Goal: Information Seeking & Learning: Learn about a topic

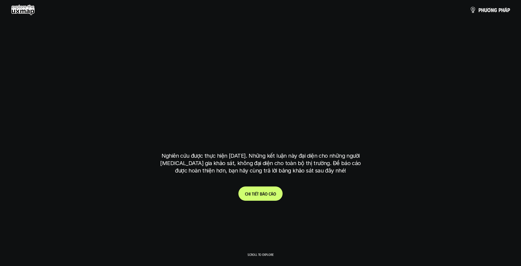
scroll to position [1885, 0]
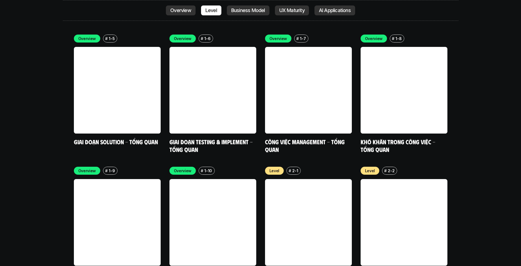
scroll to position [1775, 0]
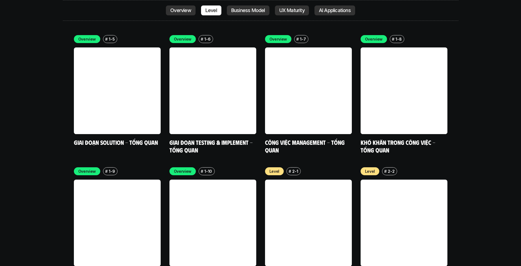
click at [279, 9] on p "UX Maturity" at bounding box center [291, 10] width 25 height 5
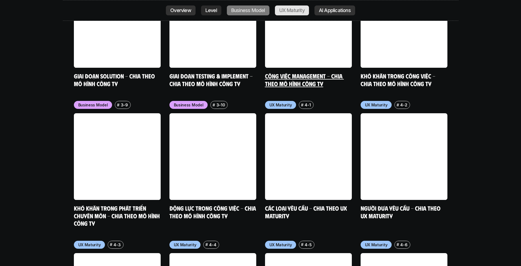
scroll to position [2546, 0]
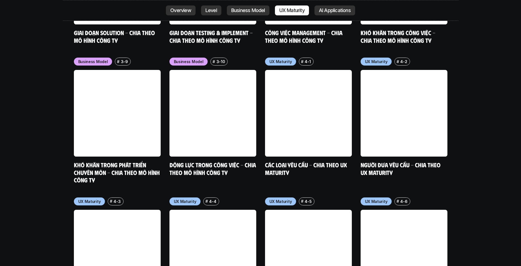
click at [191, 12] on link "Overview" at bounding box center [181, 10] width 30 height 10
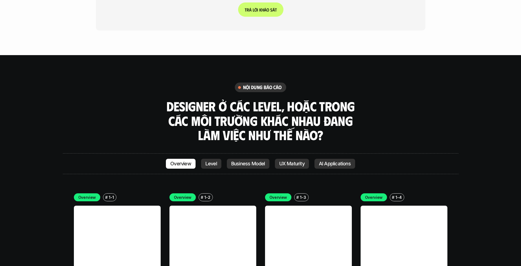
scroll to position [1533, 0]
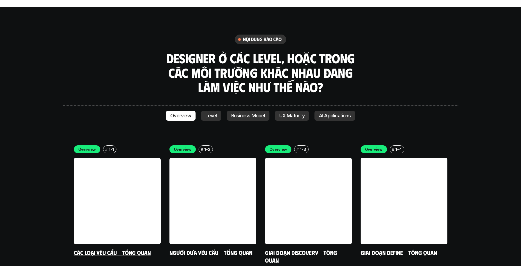
click at [108, 158] on link at bounding box center [117, 201] width 87 height 87
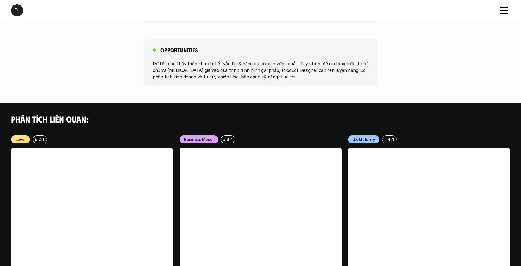
scroll to position [396, 0]
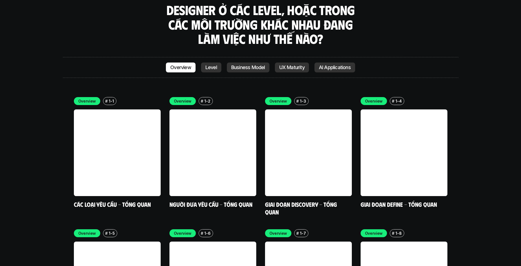
scroll to position [1533, 0]
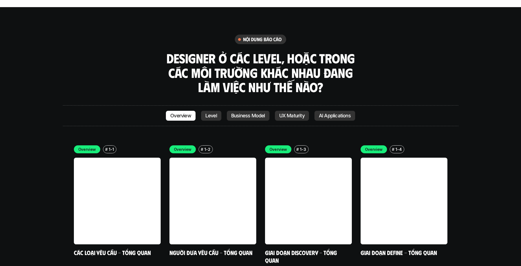
click at [330, 111] on link "AI Applications" at bounding box center [334, 116] width 41 height 10
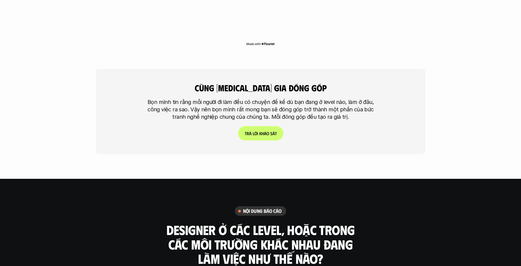
scroll to position [1449, 0]
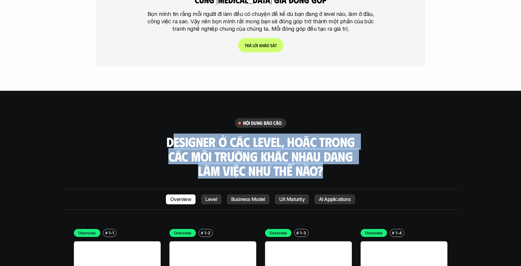
drag, startPoint x: 172, startPoint y: 113, endPoint x: 332, endPoint y: 138, distance: 162.5
click at [332, 138] on h3 "Designer ở các level, hoặc trong các môi trường khác nhau đang làm việc như thế…" at bounding box center [260, 156] width 192 height 43
drag, startPoint x: 332, startPoint y: 138, endPoint x: 292, endPoint y: 133, distance: 40.4
click at [294, 135] on h3 "Designer ở các level, hoặc trong các môi trường khác nhau đang làm việc như thế…" at bounding box center [260, 156] width 192 height 43
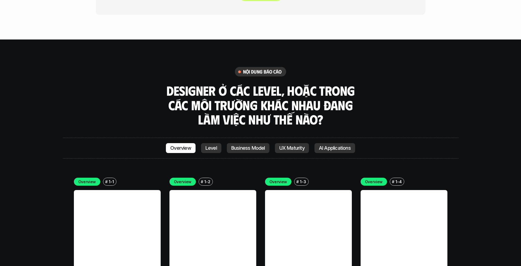
scroll to position [1586, 0]
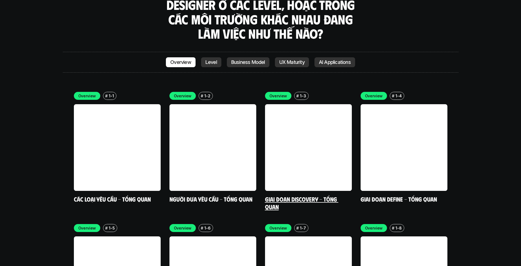
click at [299, 195] on link "Giai đoạn Discovery - Tổng quan" at bounding box center [301, 202] width 73 height 15
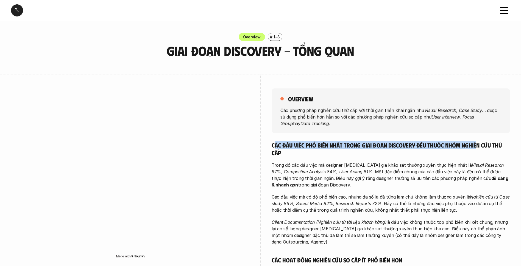
drag, startPoint x: 275, startPoint y: 145, endPoint x: 476, endPoint y: 143, distance: 201.2
click at [476, 143] on h5 "Các đầu việc phổ biến nhất trong giai đoạn Discovery đều thuộc nhóm nghiên cứu …" at bounding box center [390, 148] width 238 height 15
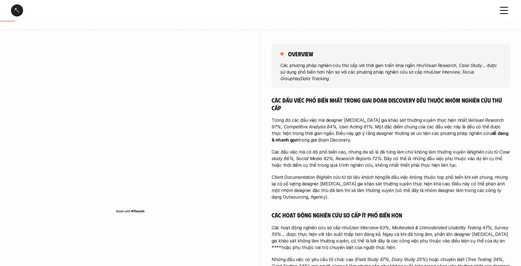
scroll to position [55, 0]
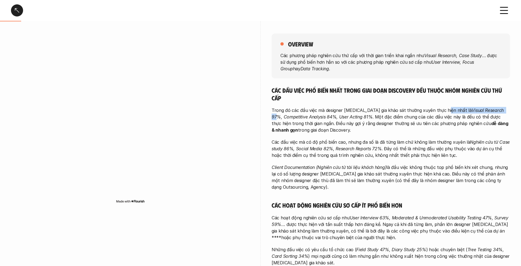
drag, startPoint x: 444, startPoint y: 109, endPoint x: 482, endPoint y: 109, distance: 38.4
click at [482, 109] on p "Trong đó các đầu việc mà designer [MEDICAL_DATA] gia khảo sát thường xuyên thực…" at bounding box center [390, 120] width 238 height 26
drag, startPoint x: 359, startPoint y: 117, endPoint x: 277, endPoint y: 119, distance: 82.4
click at [277, 119] on em "Visual Research 97%, Competitive Analysis 84%, User Acting 81%" at bounding box center [387, 114] width 233 height 12
drag, startPoint x: 277, startPoint y: 119, endPoint x: 470, endPoint y: 119, distance: 192.6
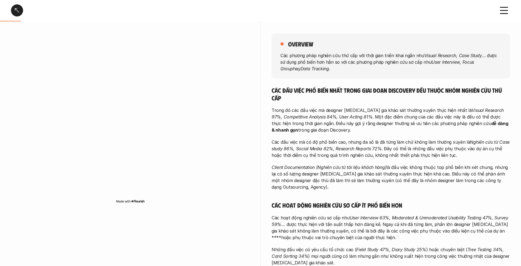
click at [470, 119] on p "Trong đó các đầu việc mà designer [MEDICAL_DATA] gia khảo sát thường xuyên thực…" at bounding box center [390, 120] width 238 height 26
drag, startPoint x: 442, startPoint y: 109, endPoint x: 474, endPoint y: 108, distance: 31.8
click at [474, 108] on em "Visual Research 97%, Competitive Analysis 84%, User Acting 81%" at bounding box center [387, 114] width 233 height 12
copy em "Visual Research"
drag, startPoint x: 313, startPoint y: 123, endPoint x: 492, endPoint y: 130, distance: 179.3
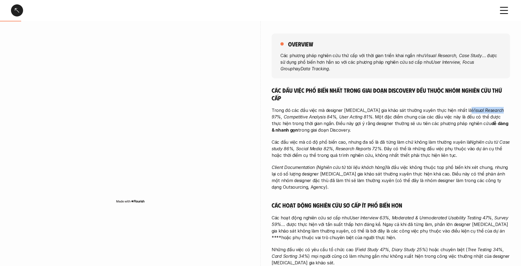
click at [492, 130] on p "Trong đó các đầu việc mà designer [MEDICAL_DATA] gia khảo sát thường xuyên thực…" at bounding box center [390, 120] width 238 height 26
click at [312, 160] on div "Các đầu việc phổ biến nhất trong giai đoạn Discovery đều thuộc nhóm nghiên cứu …" at bounding box center [390, 256] width 238 height 340
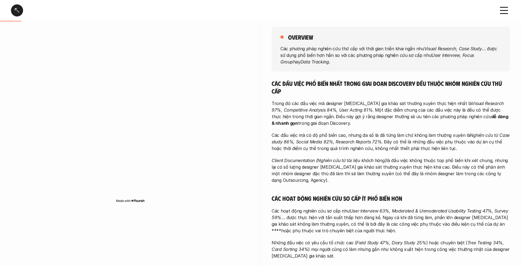
scroll to position [82, 0]
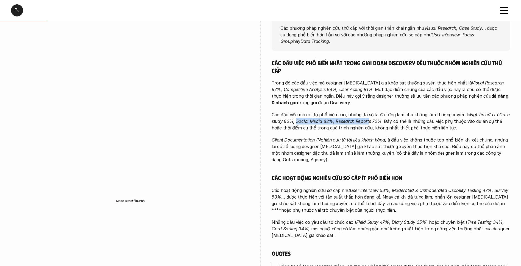
drag, startPoint x: 296, startPoint y: 122, endPoint x: 368, endPoint y: 120, distance: 71.6
click at [368, 120] on em "Nghiên cứu từ Case study 86%, Social Media 82%, Research Reports 72%" at bounding box center [390, 118] width 239 height 12
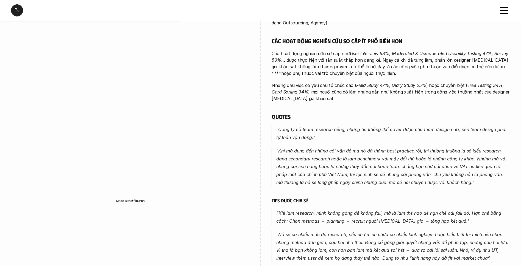
scroll to position [220, 0]
drag, startPoint x: 278, startPoint y: 128, endPoint x: 457, endPoint y: 128, distance: 179.7
click at [457, 128] on em ""Công ty có team research riêng, nhưng họ không thể cover được cho team design …" at bounding box center [391, 133] width 231 height 13
drag, startPoint x: 457, startPoint y: 128, endPoint x: 309, endPoint y: 136, distance: 148.4
click at [309, 136] on em ""Công ty có team research riêng, nhưng họ không thể cover được cho team design …" at bounding box center [391, 133] width 231 height 13
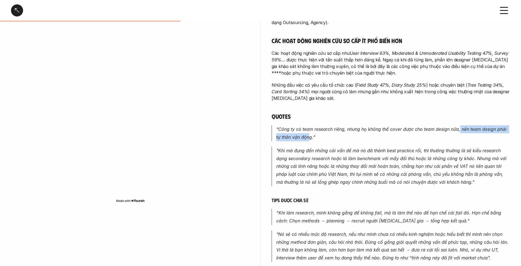
drag, startPoint x: 309, startPoint y: 136, endPoint x: 308, endPoint y: 143, distance: 7.7
click at [308, 143] on div "Các đầu việc phổ biến nhất trong giai đoạn Discovery đều thuộc nhóm nghiên cứu …" at bounding box center [390, 92] width 238 height 340
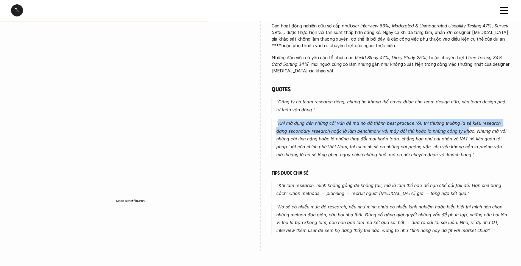
drag, startPoint x: 277, startPoint y: 123, endPoint x: 468, endPoint y: 128, distance: 191.1
click at [468, 128] on em ""Khi mà đụng đến những cái vấn đề mà nó đã thành best practice rồi, thì thường …" at bounding box center [391, 138] width 231 height 37
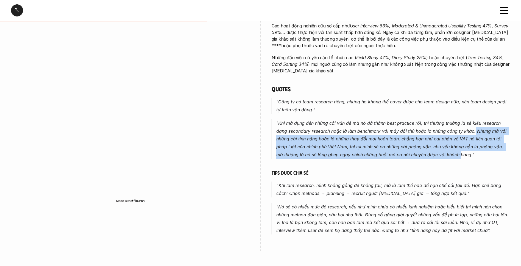
drag, startPoint x: 468, startPoint y: 128, endPoint x: 460, endPoint y: 155, distance: 28.6
click at [460, 155] on em ""Khi mà đụng đến những cái vấn đề mà nó đã thành best practice rồi, thì thường …" at bounding box center [391, 138] width 231 height 37
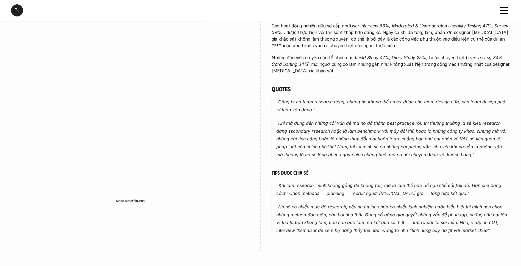
drag, startPoint x: 460, startPoint y: 155, endPoint x: 346, endPoint y: 133, distance: 115.5
click at [347, 133] on em ""Khi mà đụng đến những cái vấn đề mà nó đã thành best practice rồi, thì thường …" at bounding box center [391, 138] width 231 height 37
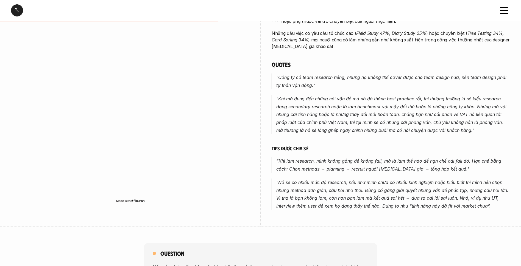
scroll to position [302, 0]
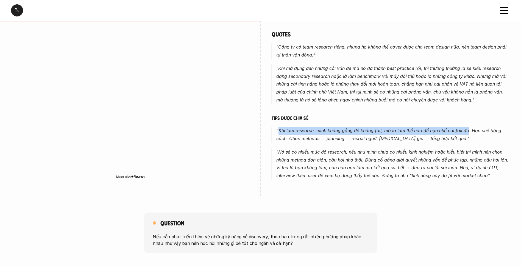
drag, startPoint x: 278, startPoint y: 130, endPoint x: 466, endPoint y: 130, distance: 187.7
click at [466, 130] on em "“Khi làm research, mình không gắng để không fail, mà là làm thế nào để hạn chế …" at bounding box center [389, 134] width 226 height 13
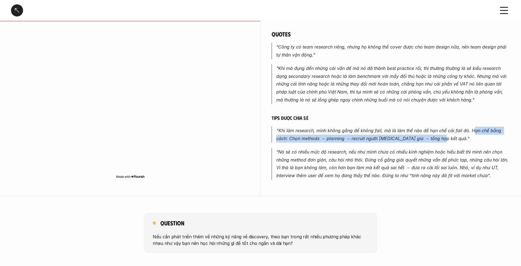
drag, startPoint x: 466, startPoint y: 130, endPoint x: 440, endPoint y: 140, distance: 27.2
click at [440, 140] on em "“Khi làm research, mình không gắng để không fail, mà là làm thế nào để hạn chế …" at bounding box center [389, 134] width 226 height 13
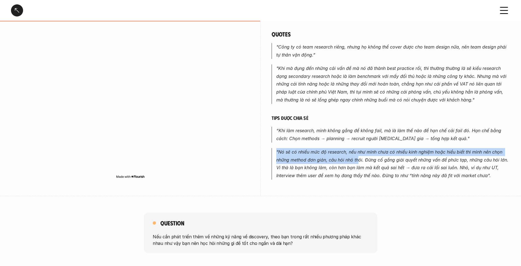
drag, startPoint x: 277, startPoint y: 151, endPoint x: 357, endPoint y: 161, distance: 80.7
click at [357, 161] on em ""Nó sẽ có nhiều mức độ research, nếu như mình chưa có nhiều kinh nghiệm hoặc hi…" at bounding box center [392, 163] width 233 height 29
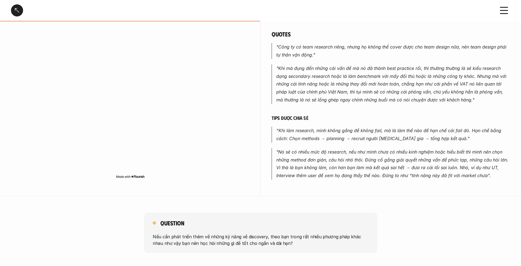
drag, startPoint x: 357, startPoint y: 161, endPoint x: 363, endPoint y: 161, distance: 5.8
click at [363, 161] on em ""Nó sẽ có nhiều mức độ research, nếu như mình chưa có nhiều kinh nghiệm hoặc hi…" at bounding box center [392, 163] width 233 height 29
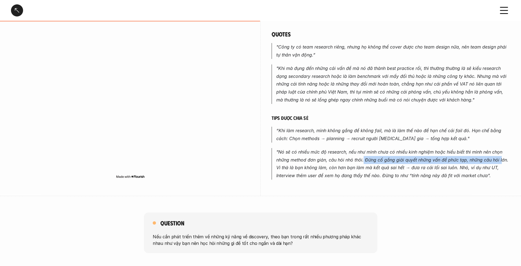
drag, startPoint x: 363, startPoint y: 161, endPoint x: 499, endPoint y: 161, distance: 135.8
click at [499, 161] on em ""Nó sẽ có nhiều mức độ research, nếu như mình chưa có nhiều kinh nghiệm hoặc hi…" at bounding box center [392, 163] width 233 height 29
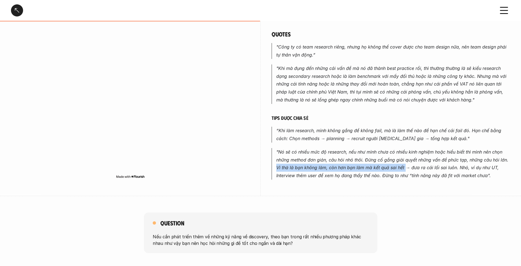
drag, startPoint x: 277, startPoint y: 167, endPoint x: 403, endPoint y: 167, distance: 126.5
click at [403, 167] on em ""Nó sẽ có nhiều mức độ research, nếu như mình chưa có nhiều kinh nghiệm hoặc hi…" at bounding box center [392, 163] width 233 height 29
drag, startPoint x: 403, startPoint y: 167, endPoint x: 451, endPoint y: 167, distance: 47.5
click at [451, 167] on em ""Nó sẽ có nhiều mức độ research, nếu như mình chưa có nhiều kinh nghiệm hoặc hi…" at bounding box center [392, 163] width 233 height 29
click at [449, 168] on em ""Nó sẽ có nhiều mức độ research, nếu như mình chưa có nhiều kinh nghiệm hoặc hi…" at bounding box center [392, 163] width 233 height 29
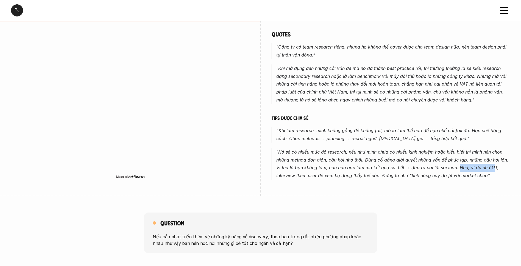
drag, startPoint x: 460, startPoint y: 168, endPoint x: 492, endPoint y: 168, distance: 31.8
click at [492, 168] on em ""Nó sẽ có nhiều mức độ research, nếu như mình chưa có nhiều kinh nghiệm hoặc hi…" at bounding box center [392, 163] width 233 height 29
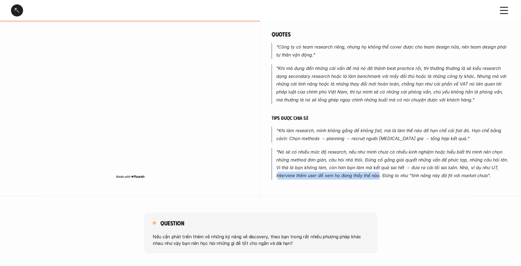
drag, startPoint x: 277, startPoint y: 175, endPoint x: 378, endPoint y: 175, distance: 101.3
click at [378, 175] on em ""Nó sẽ có nhiều mức độ research, nếu như mình chưa có nhiều kinh nghiệm hoặc hi…" at bounding box center [392, 163] width 233 height 29
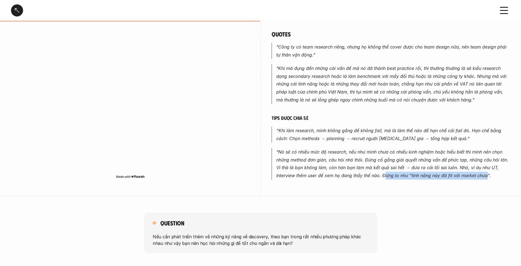
drag, startPoint x: 378, startPoint y: 175, endPoint x: 486, endPoint y: 176, distance: 107.6
click at [486, 176] on em ""Nó sẽ có nhiều mức độ research, nếu như mình chưa có nhiều kinh nghiệm hoặc hi…" at bounding box center [392, 163] width 233 height 29
drag, startPoint x: 486, startPoint y: 176, endPoint x: 445, endPoint y: 166, distance: 42.5
click at [445, 166] on em ""Nó sẽ có nhiều mức độ research, nếu như mình chưa có nhiều kinh nghiệm hoặc hi…" at bounding box center [392, 163] width 233 height 29
drag, startPoint x: 454, startPoint y: 168, endPoint x: 475, endPoint y: 165, distance: 21.6
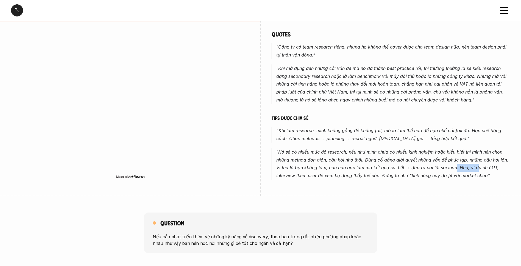
click at [475, 165] on em ""Nó sẽ có nhiều mức độ research, nếu như mình chưa có nhiều kinh nghiệm hoặc hi…" at bounding box center [392, 163] width 233 height 29
drag, startPoint x: 475, startPoint y: 165, endPoint x: 443, endPoint y: 168, distance: 32.5
click at [445, 168] on em ""Nó sẽ có nhiều mức độ research, nếu như mình chưa có nhiều kinh nghiệm hoặc hi…" at bounding box center [392, 163] width 233 height 29
drag, startPoint x: 435, startPoint y: 166, endPoint x: 481, endPoint y: 165, distance: 45.6
click at [481, 165] on em ""Nó sẽ có nhiều mức độ research, nếu như mình chưa có nhiều kinh nghiệm hoặc hi…" at bounding box center [392, 163] width 233 height 29
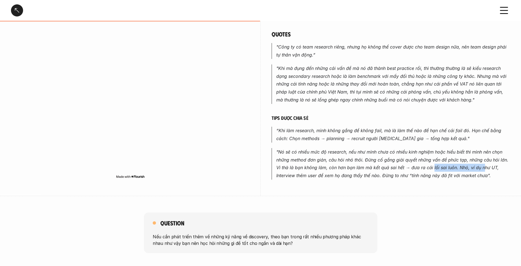
drag, startPoint x: 481, startPoint y: 165, endPoint x: 471, endPoint y: 167, distance: 10.0
click at [471, 167] on em ""Nó sẽ có nhiều mức độ research, nếu như mình chưa có nhiều kinh nghiệm hoặc hi…" at bounding box center [392, 163] width 233 height 29
drag, startPoint x: 294, startPoint y: 175, endPoint x: 375, endPoint y: 175, distance: 81.0
click at [375, 175] on em ""Nó sẽ có nhiều mức độ research, nếu như mình chưa có nhiều kinh nghiệm hoặc hi…" at bounding box center [392, 163] width 233 height 29
drag, startPoint x: 375, startPoint y: 175, endPoint x: 487, endPoint y: 176, distance: 111.7
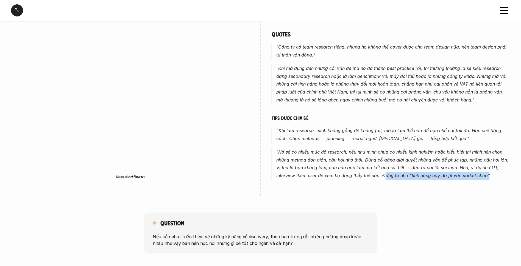
click at [487, 176] on em ""Nó sẽ có nhiều mức độ research, nếu như mình chưa có nhiều kinh nghiệm hoặc hi…" at bounding box center [392, 163] width 233 height 29
drag, startPoint x: 487, startPoint y: 176, endPoint x: 400, endPoint y: 154, distance: 90.0
click at [400, 154] on em ""Nó sẽ có nhiều mức độ research, nếu như mình chưa có nhiều kinh nghiệm hoặc hi…" at bounding box center [392, 163] width 233 height 29
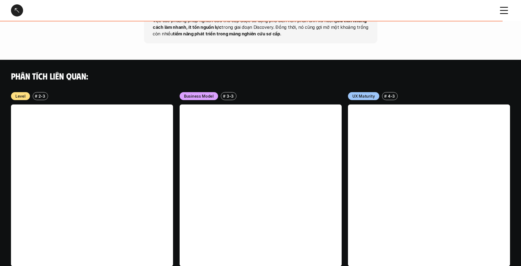
scroll to position [604, 0]
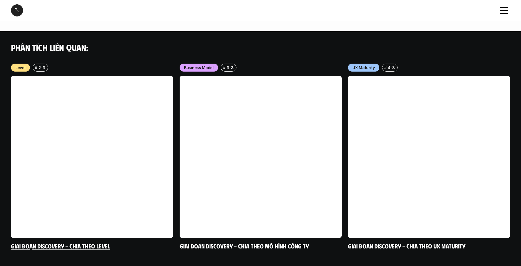
click at [63, 112] on link at bounding box center [92, 157] width 162 height 162
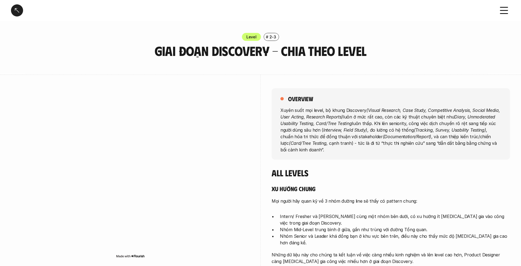
scroll to position [55, 0]
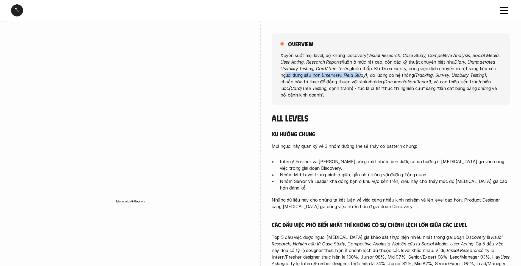
drag, startPoint x: 283, startPoint y: 75, endPoint x: 360, endPoint y: 73, distance: 77.4
click at [360, 73] on p "Xuyên suốt mọi level, bộ khung Discovery (Visual Research, Case Study, Competit…" at bounding box center [390, 75] width 221 height 46
drag, startPoint x: 360, startPoint y: 73, endPoint x: 476, endPoint y: 74, distance: 116.1
click at [476, 74] on p "Xuyên suốt mọi level, bộ khung Discovery (Visual Research, Case Study, Competit…" at bounding box center [390, 75] width 221 height 46
click at [405, 78] on p "Xuyên suốt mọi level, bộ khung Discovery (Visual Research, Case Study, Competit…" at bounding box center [390, 75] width 221 height 46
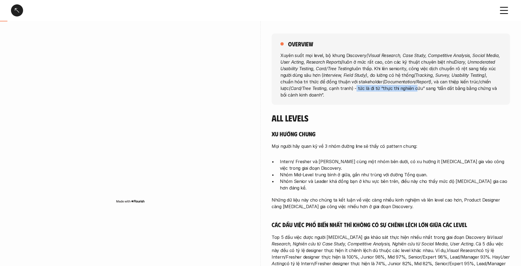
drag, startPoint x: 346, startPoint y: 89, endPoint x: 404, endPoint y: 90, distance: 57.4
click at [404, 90] on p "Xuyên suốt mọi level, bộ khung Discovery (Visual Research, Case Study, Competit…" at bounding box center [390, 75] width 221 height 46
drag, startPoint x: 404, startPoint y: 90, endPoint x: 505, endPoint y: 90, distance: 101.3
click at [505, 90] on div "overview Xuyên suốt mọi level, bộ khung Discovery (Visual Research, Case Study,…" at bounding box center [390, 68] width 238 height 71
drag, startPoint x: 505, startPoint y: 90, endPoint x: 377, endPoint y: 92, distance: 127.9
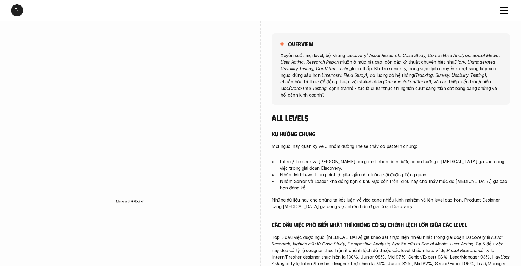
click at [383, 92] on p "Xuyên suốt mọi level, bộ khung Discovery (Visual Research, Case Study, Competit…" at bounding box center [390, 75] width 221 height 46
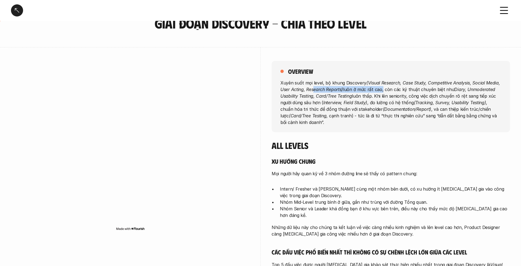
drag, startPoint x: 382, startPoint y: 91, endPoint x: 314, endPoint y: 92, distance: 67.2
click at [314, 92] on p "Xuyên suốt mọi level, bộ khung Discovery (Visual Research, Case Study, Competit…" at bounding box center [390, 102] width 221 height 46
click at [371, 102] on p "Xuyên suốt mọi level, bộ khung Discovery (Visual Research, Case Study, Competit…" at bounding box center [390, 102] width 221 height 46
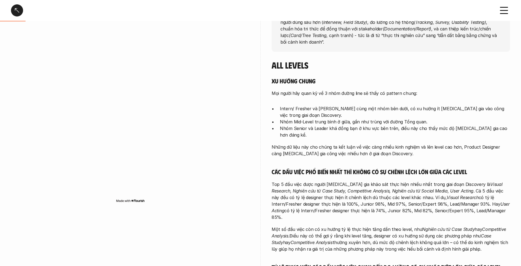
scroll to position [110, 0]
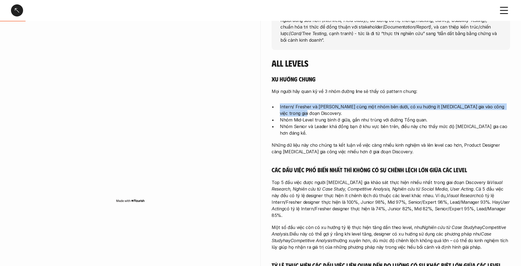
drag, startPoint x: 305, startPoint y: 114, endPoint x: 278, endPoint y: 109, distance: 27.4
click at [278, 109] on ul "Intern/ Fresher và [PERSON_NAME] cùng một nhóm bên dưới, có xu hướng ít [MEDICA…" at bounding box center [390, 119] width 238 height 33
drag, startPoint x: 278, startPoint y: 109, endPoint x: 290, endPoint y: 120, distance: 16.3
click at [290, 120] on p "Nhóm Mid-Level trung bình ở giữa, gần như trùng với đường Tổng quan." at bounding box center [395, 120] width 230 height 7
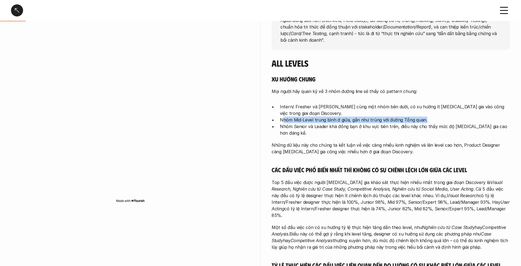
drag, startPoint x: 284, startPoint y: 120, endPoint x: 435, endPoint y: 117, distance: 151.5
click at [435, 117] on p "Nhóm Mid-Level trung bình ở giữa, gần như trùng với đường Tổng quan." at bounding box center [395, 120] width 230 height 7
drag, startPoint x: 435, startPoint y: 117, endPoint x: 392, endPoint y: 122, distance: 44.2
click at [392, 122] on p "Nhóm Mid-Level trung bình ở giữa, gần như trùng với đường Tổng quan." at bounding box center [395, 120] width 230 height 7
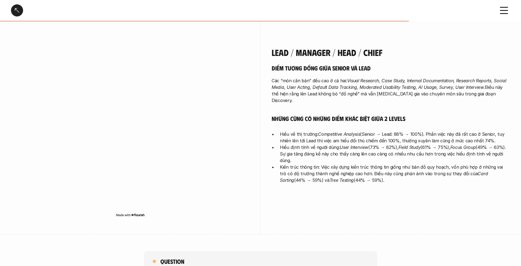
scroll to position [1399, 0]
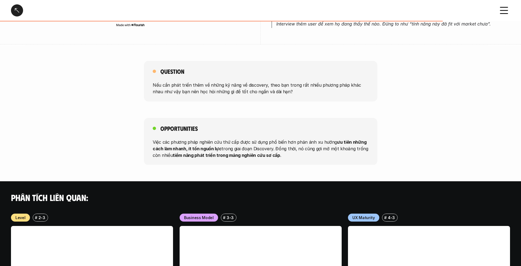
scroll to position [618, 0]
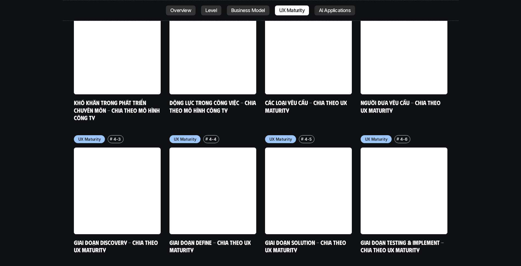
scroll to position [2547, 0]
